Goal: Transaction & Acquisition: Purchase product/service

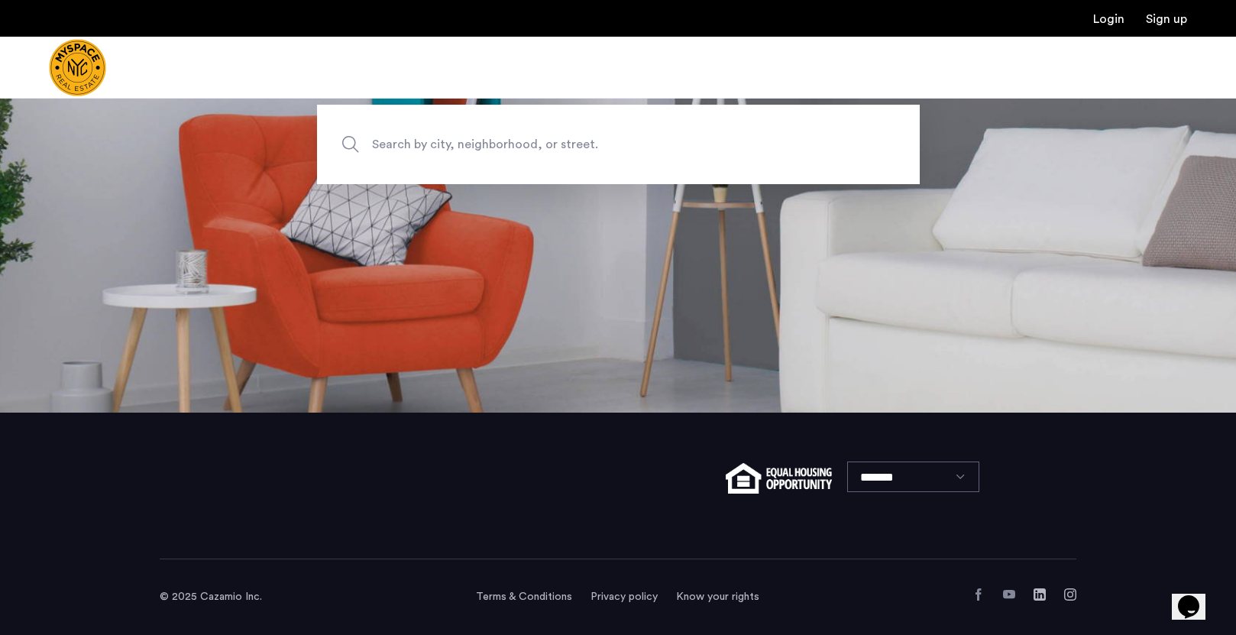
click at [546, 150] on span "Search by city, neighborhood, or street." at bounding box center [583, 144] width 422 height 21
click at [546, 150] on input "Search by city, neighborhood, or street." at bounding box center [618, 144] width 603 height 79
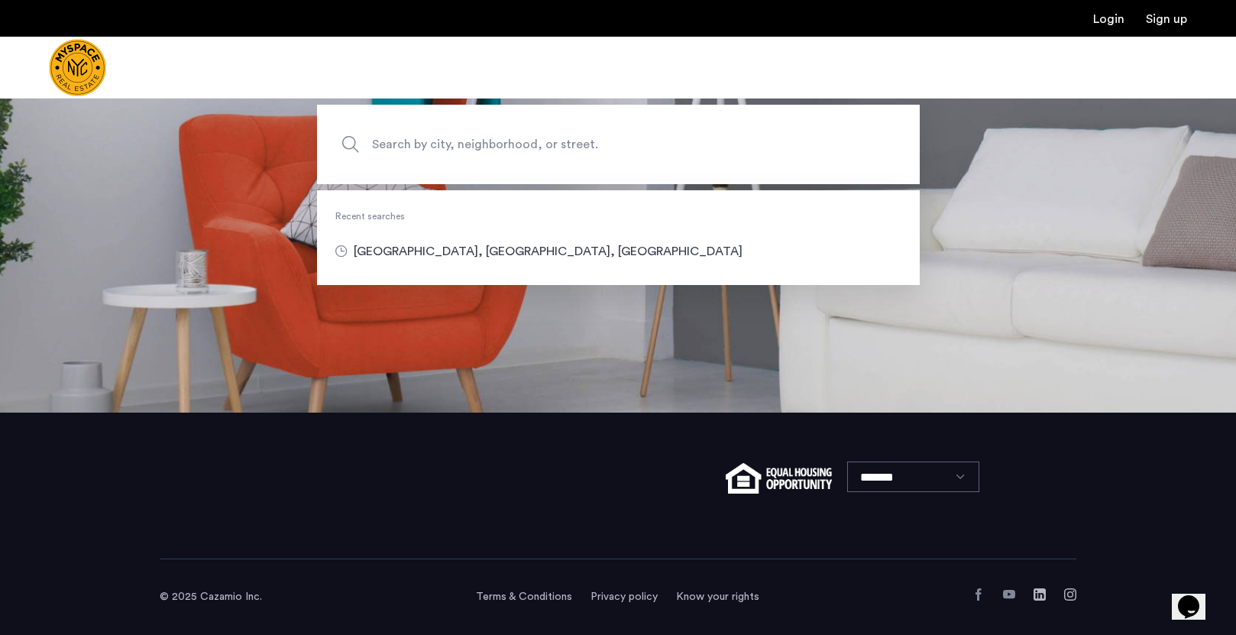
type input "**********"
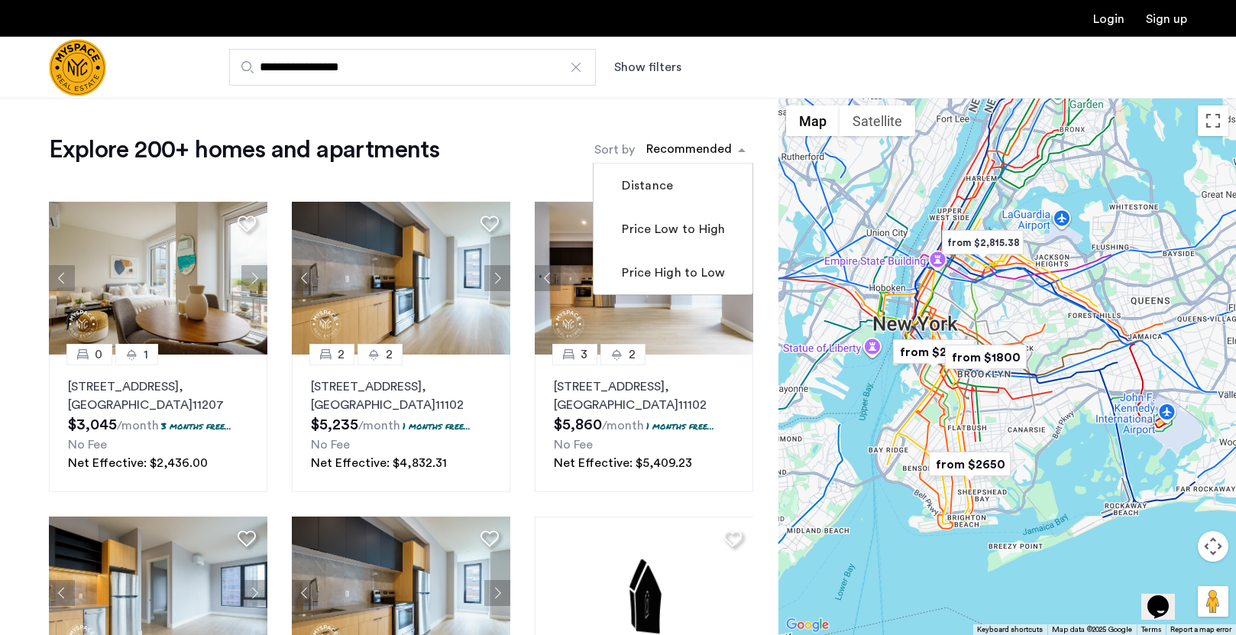
click at [684, 140] on div "Recommended" at bounding box center [688, 151] width 88 height 22
click at [496, 152] on div "Explore 200+ homes and apartments Sort by Recommended Distance Price Low to Hig…" at bounding box center [401, 149] width 704 height 31
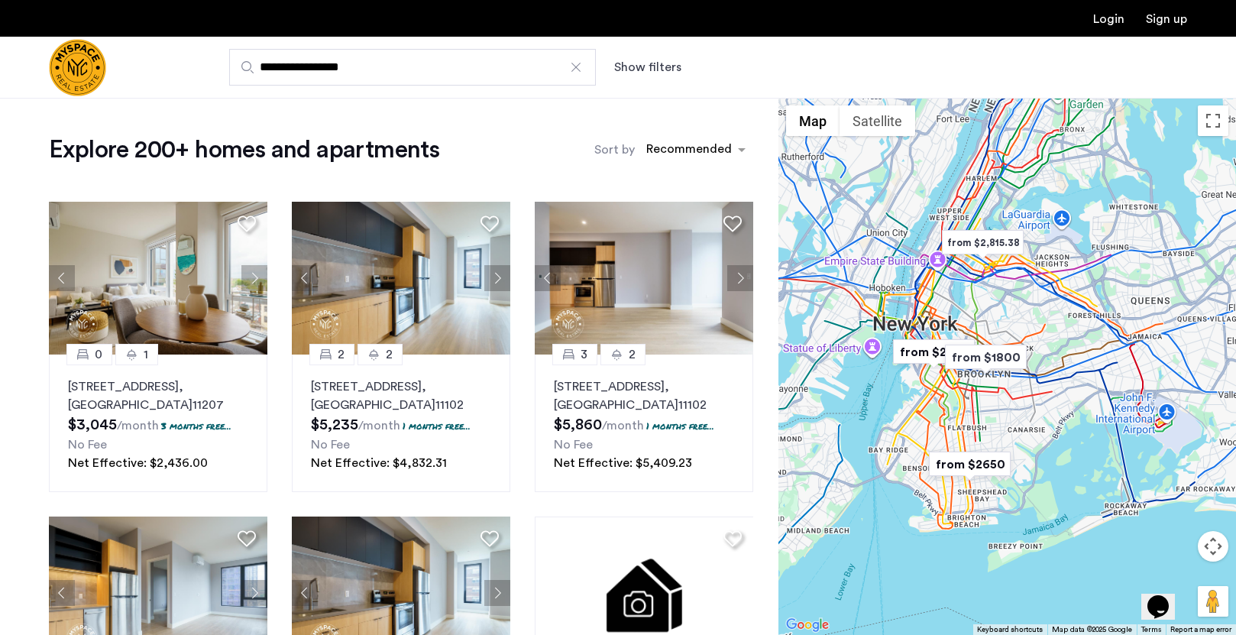
click at [604, 151] on label "Sort by" at bounding box center [614, 150] width 40 height 18
click at [646, 151] on input "Sort by" at bounding box center [646, 152] width 0 height 11
click at [655, 74] on button "Show filters" at bounding box center [647, 67] width 67 height 18
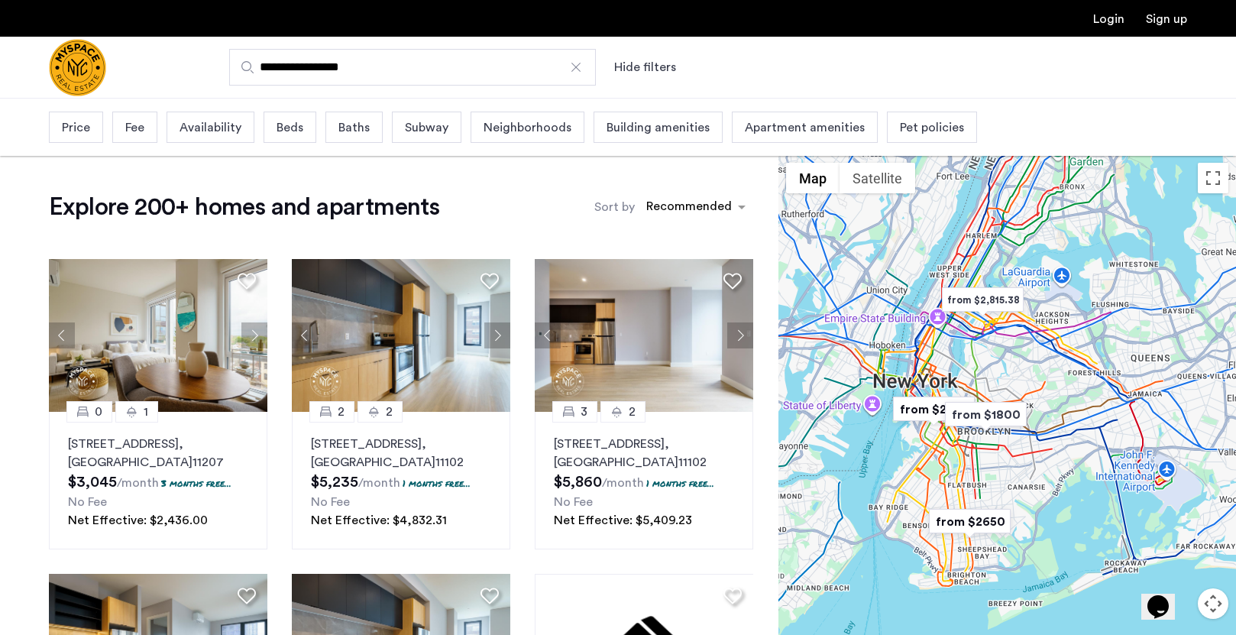
click at [91, 134] on div "Price" at bounding box center [76, 127] width 54 height 31
